Goal: Transaction & Acquisition: Purchase product/service

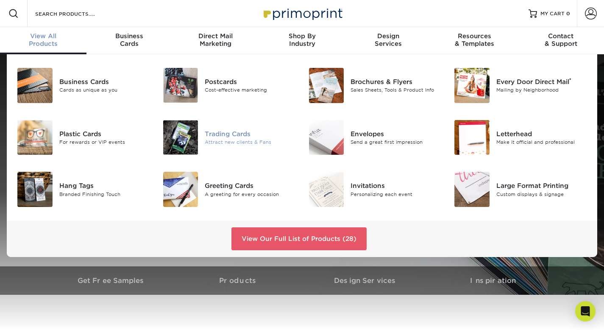
click at [227, 138] on div "Trading Cards" at bounding box center [250, 133] width 91 height 9
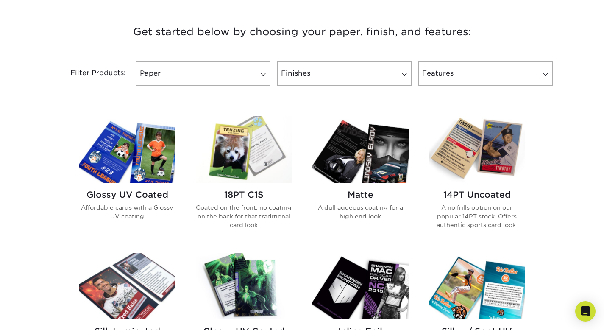
scroll to position [316, 0]
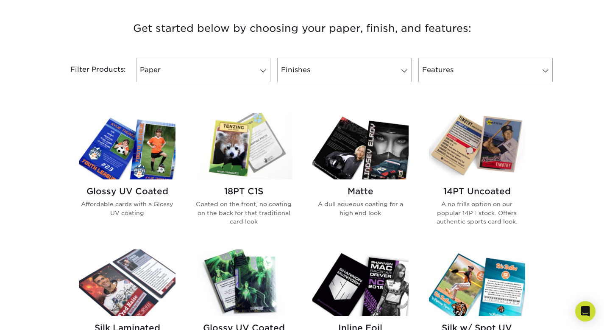
click at [480, 192] on h2 "14PT Uncoated" at bounding box center [477, 191] width 96 height 10
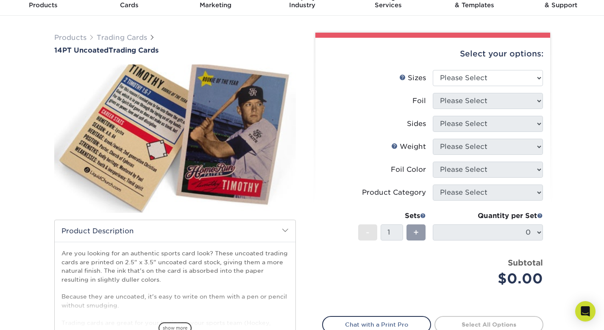
scroll to position [41, 0]
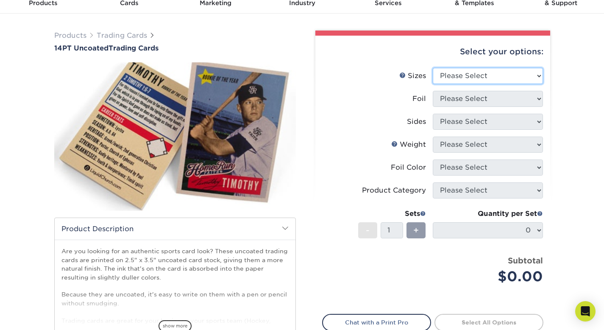
click at [458, 78] on select "Please Select 2.5" x 3.5"" at bounding box center [488, 76] width 110 height 16
select select "2.50x3.50"
click at [433, 68] on select "Please Select 2.5" x 3.5"" at bounding box center [488, 76] width 110 height 16
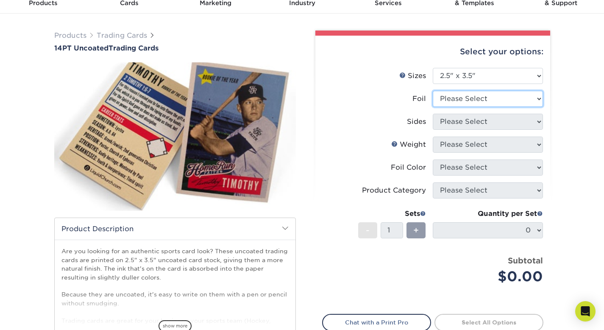
click at [461, 101] on select "Please Select Yes No" at bounding box center [488, 99] width 110 height 16
select select "0"
click at [433, 91] on select "Please Select Yes No" at bounding box center [488, 99] width 110 height 16
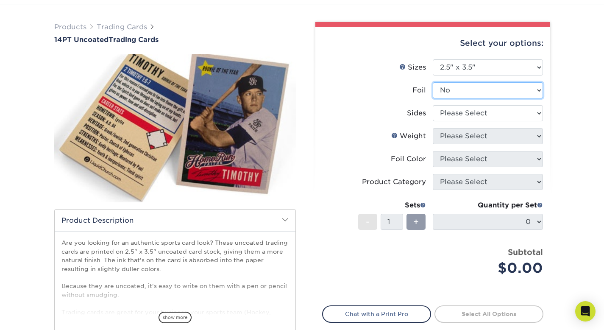
scroll to position [50, 0]
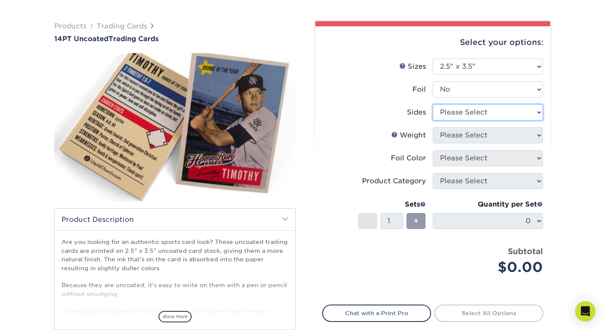
click at [452, 113] on select "Please Select Print Both Sides Print Front Only" at bounding box center [488, 112] width 110 height 16
select select "13abbda7-1d64-4f25-8bb2-c179b224825d"
click at [433, 104] on select "Please Select Print Both Sides Print Front Only" at bounding box center [488, 112] width 110 height 16
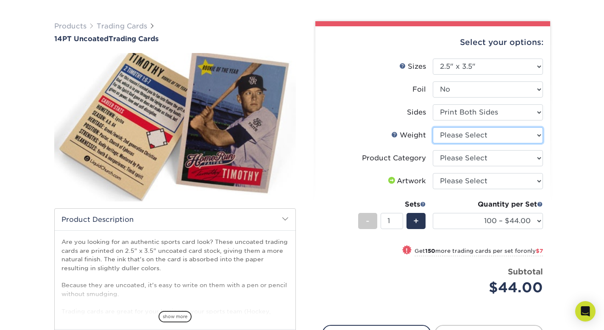
click at [460, 137] on select "Please Select 14PT Uncoated" at bounding box center [488, 135] width 110 height 16
select select "14PT Uncoated"
click at [433, 127] on select "Please Select 14PT Uncoated" at bounding box center [488, 135] width 110 height 16
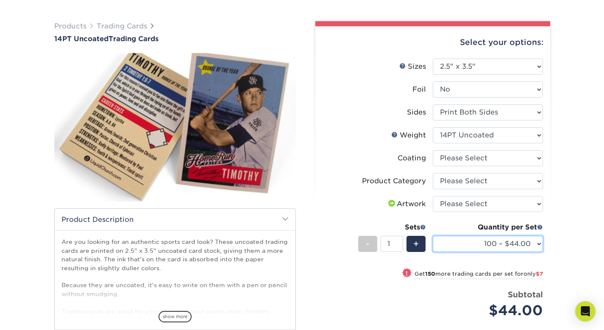
click at [510, 245] on select "100 – $44.00 250 – $51.00 500 – $54.00 1000 – $78.00 2500 – $148.00 5000 – $198…" at bounding box center [488, 244] width 110 height 16
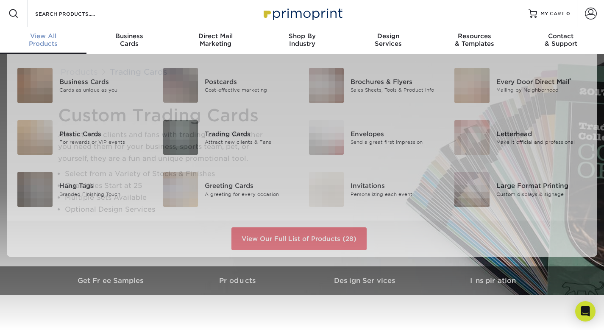
click at [42, 39] on span "View All" at bounding box center [43, 36] width 87 height 8
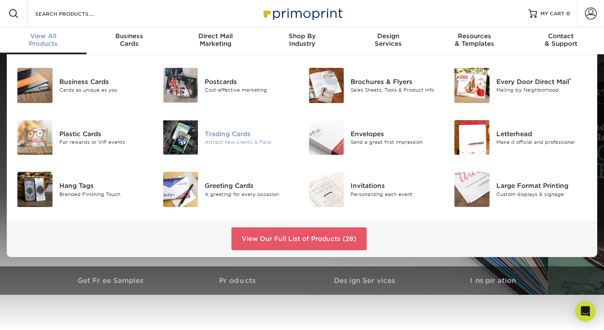
click at [235, 136] on div "Trading Cards" at bounding box center [250, 133] width 91 height 9
click at [51, 37] on span "View All" at bounding box center [43, 36] width 87 height 8
click at [230, 138] on div "Trading Cards" at bounding box center [250, 133] width 91 height 9
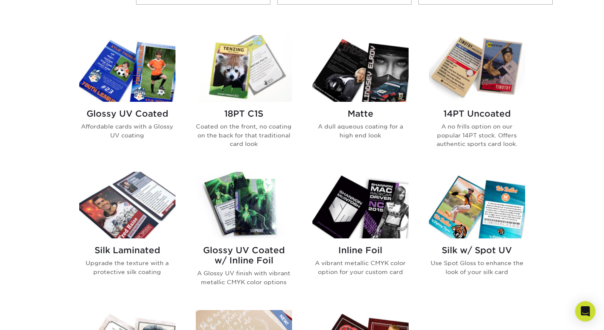
scroll to position [388, 0]
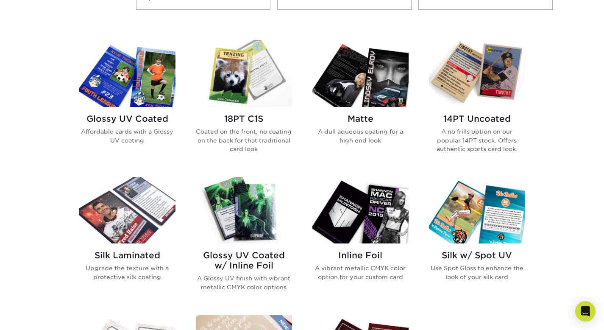
click at [136, 119] on h2 "Glossy UV Coated" at bounding box center [127, 119] width 96 height 10
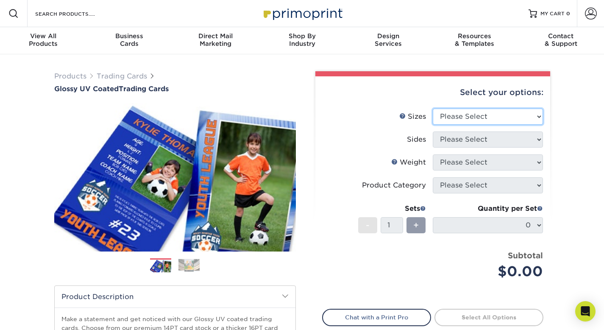
click at [461, 112] on select "Please Select 2.5" x 3.5"" at bounding box center [488, 117] width 110 height 16
select select "2.50x3.50"
click at [433, 109] on select "Please Select 2.5" x 3.5"" at bounding box center [488, 117] width 110 height 16
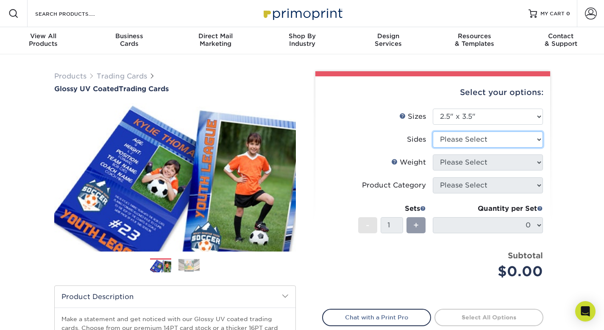
click at [471, 140] on select "Please Select Print Both Sides Print Front Only" at bounding box center [488, 139] width 110 height 16
select select "13abbda7-1d64-4f25-8bb2-c179b224825d"
click at [433, 131] on select "Please Select Print Both Sides Print Front Only" at bounding box center [488, 139] width 110 height 16
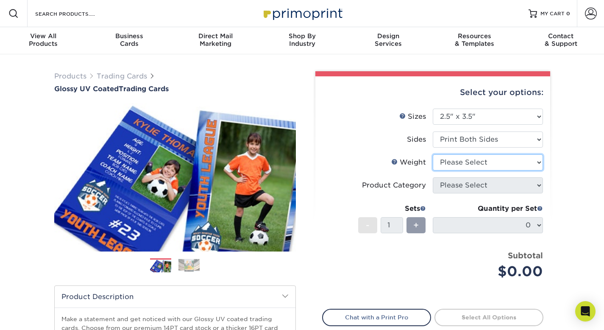
click at [475, 159] on select "Please Select 16PT 14PT 18PT C1S" at bounding box center [488, 162] width 110 height 16
select select "14PT"
click at [433, 154] on select "Please Select 16PT 14PT 18PT C1S" at bounding box center [488, 162] width 110 height 16
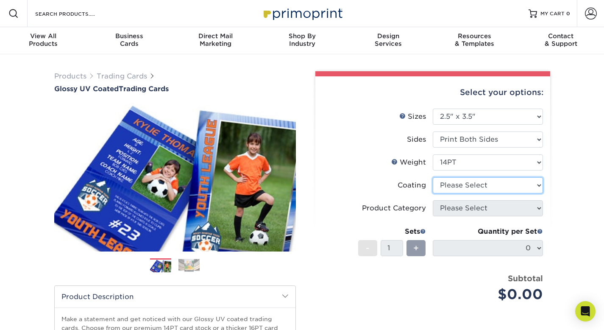
click at [494, 187] on select at bounding box center [488, 185] width 110 height 16
click at [433, 177] on select at bounding box center [488, 185] width 110 height 16
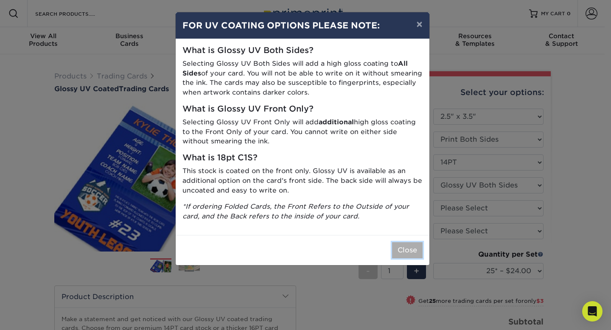
click at [406, 251] on button "Close" at bounding box center [407, 250] width 31 height 16
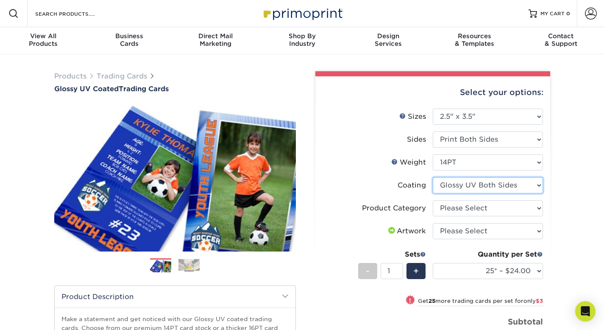
click at [461, 190] on select at bounding box center [488, 185] width 110 height 16
select select "1e8116af-acfc-44b1-83dc-8181aa338834"
click at [433, 177] on select at bounding box center [488, 185] width 110 height 16
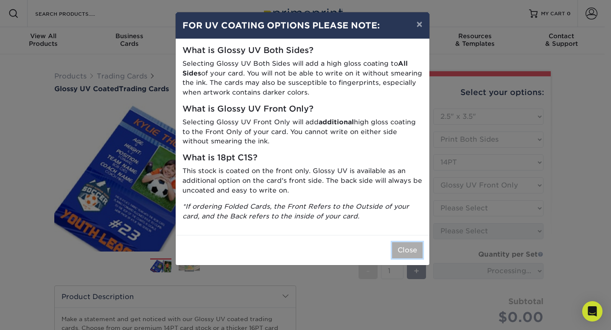
click at [405, 246] on button "Close" at bounding box center [407, 250] width 31 height 16
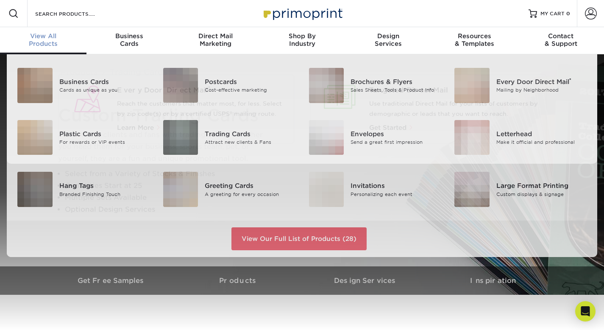
click at [39, 45] on div "View All Products" at bounding box center [43, 39] width 87 height 15
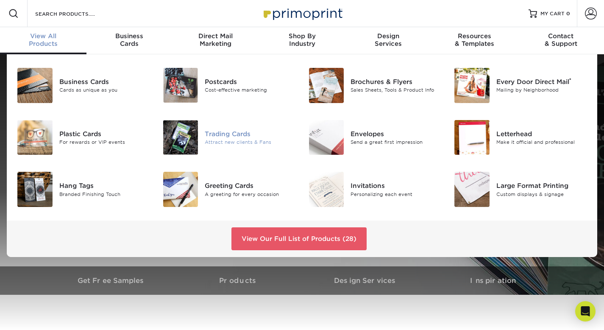
click at [225, 140] on div "Attract new clients & Fans" at bounding box center [250, 142] width 91 height 7
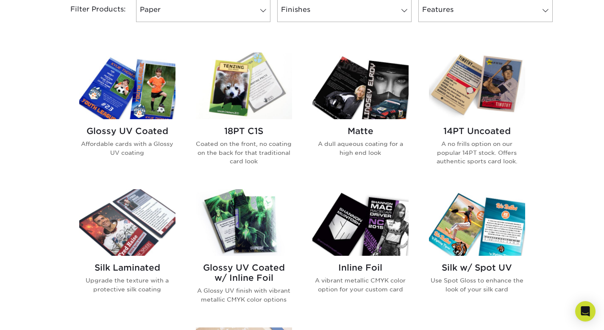
scroll to position [377, 0]
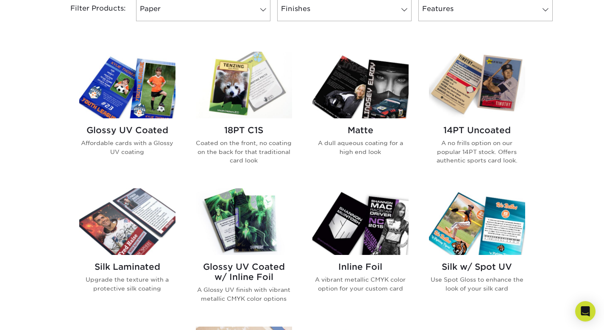
click at [144, 130] on h2 "Glossy UV Coated" at bounding box center [127, 130] width 96 height 10
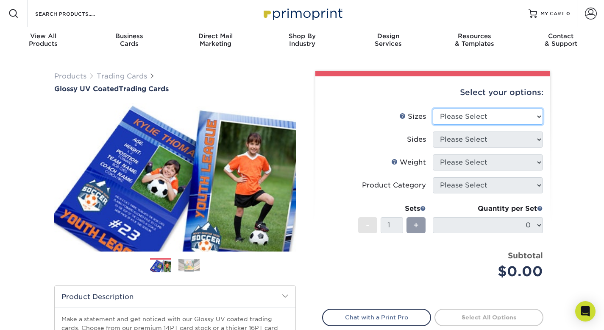
click at [460, 120] on select "Please Select 2.5" x 3.5"" at bounding box center [488, 117] width 110 height 16
select select "2.50x3.50"
click at [433, 109] on select "Please Select 2.5" x 3.5"" at bounding box center [488, 117] width 110 height 16
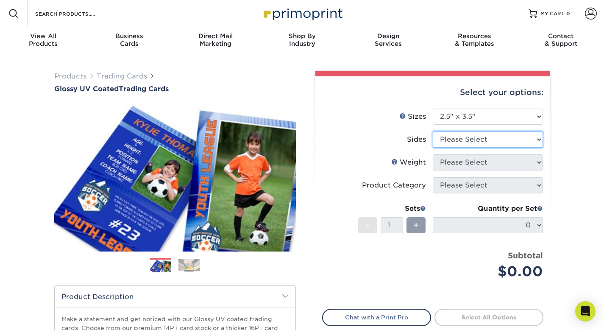
click at [466, 140] on select "Please Select Print Both Sides Print Front Only" at bounding box center [488, 139] width 110 height 16
select select "13abbda7-1d64-4f25-8bb2-c179b224825d"
click at [433, 131] on select "Please Select Print Both Sides Print Front Only" at bounding box center [488, 139] width 110 height 16
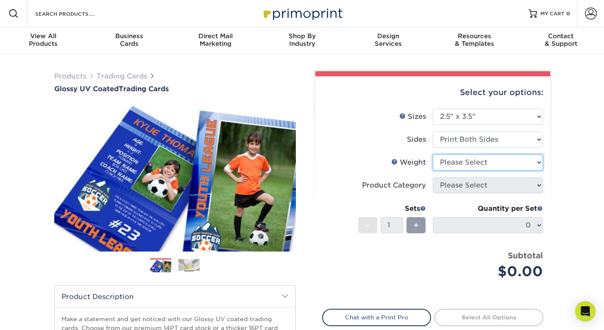
click at [468, 163] on select "Please Select 16PT 14PT 18PT C1S" at bounding box center [488, 162] width 110 height 16
select select "14PT"
click at [433, 154] on select "Please Select 16PT 14PT 18PT C1S" at bounding box center [488, 162] width 110 height 16
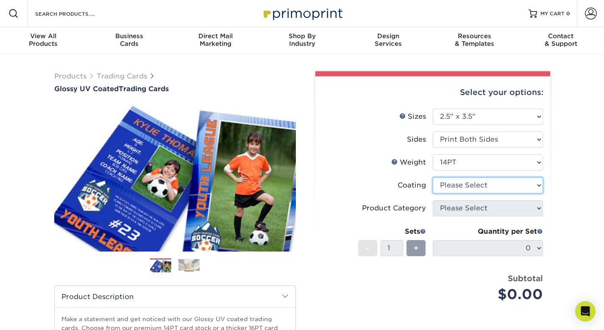
click at [494, 184] on select at bounding box center [488, 185] width 110 height 16
select select "1e8116af-acfc-44b1-83dc-8181aa338834"
click at [433, 177] on select at bounding box center [488, 185] width 110 height 16
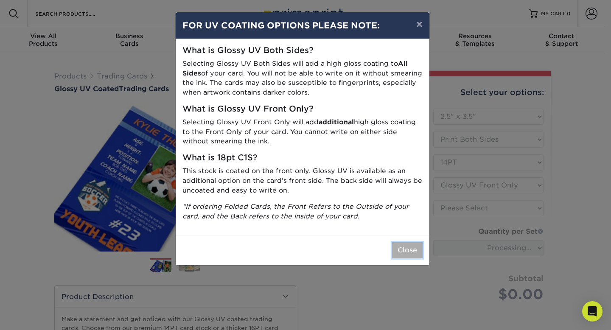
click at [412, 246] on button "Close" at bounding box center [407, 250] width 31 height 16
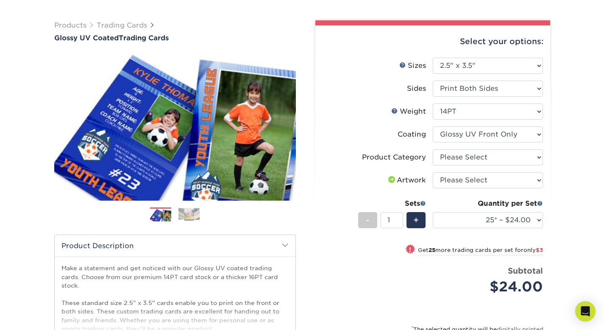
scroll to position [53, 0]
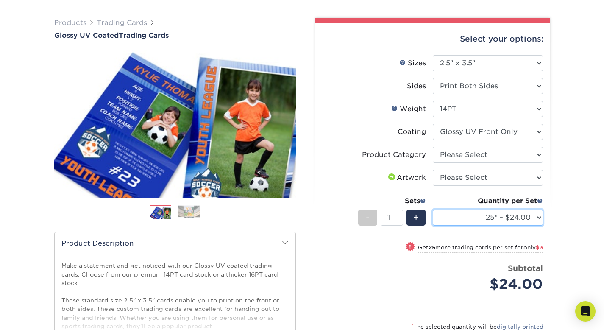
click at [535, 221] on select "25* – $24.00 50* – $27.00 75* – $34.00 100* – $37.00 250* – $48.00 500 – $59.00…" at bounding box center [488, 217] width 110 height 16
